Goal: Task Accomplishment & Management: Use online tool/utility

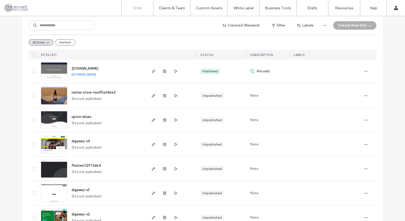
scroll to position [265, 0]
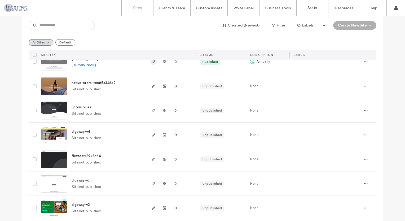
click at [152, 62] on use "button" at bounding box center [153, 61] width 3 height 3
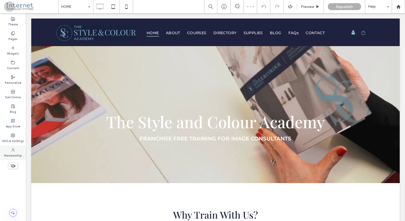
click at [15, 148] on span at bounding box center [13, 150] width 4 height 5
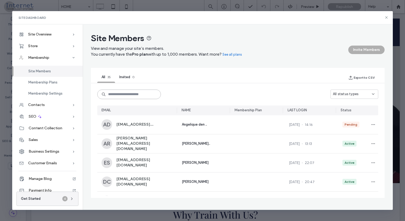
click at [132, 97] on input at bounding box center [129, 95] width 64 height 10
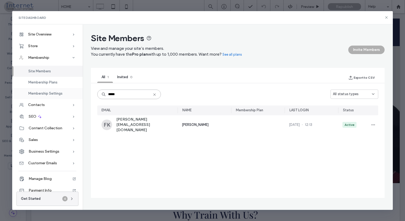
drag, startPoint x: 143, startPoint y: 95, endPoint x: 64, endPoint y: 93, distance: 78.8
click at [64, 94] on div "Site Overview Overview Project Files Stats Form Responses Clients Activity Log …" at bounding box center [202, 117] width 381 height 186
type input "*******"
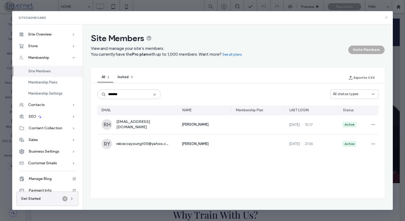
click at [386, 17] on icon at bounding box center [387, 17] width 4 height 4
